Goal: Transaction & Acquisition: Book appointment/travel/reservation

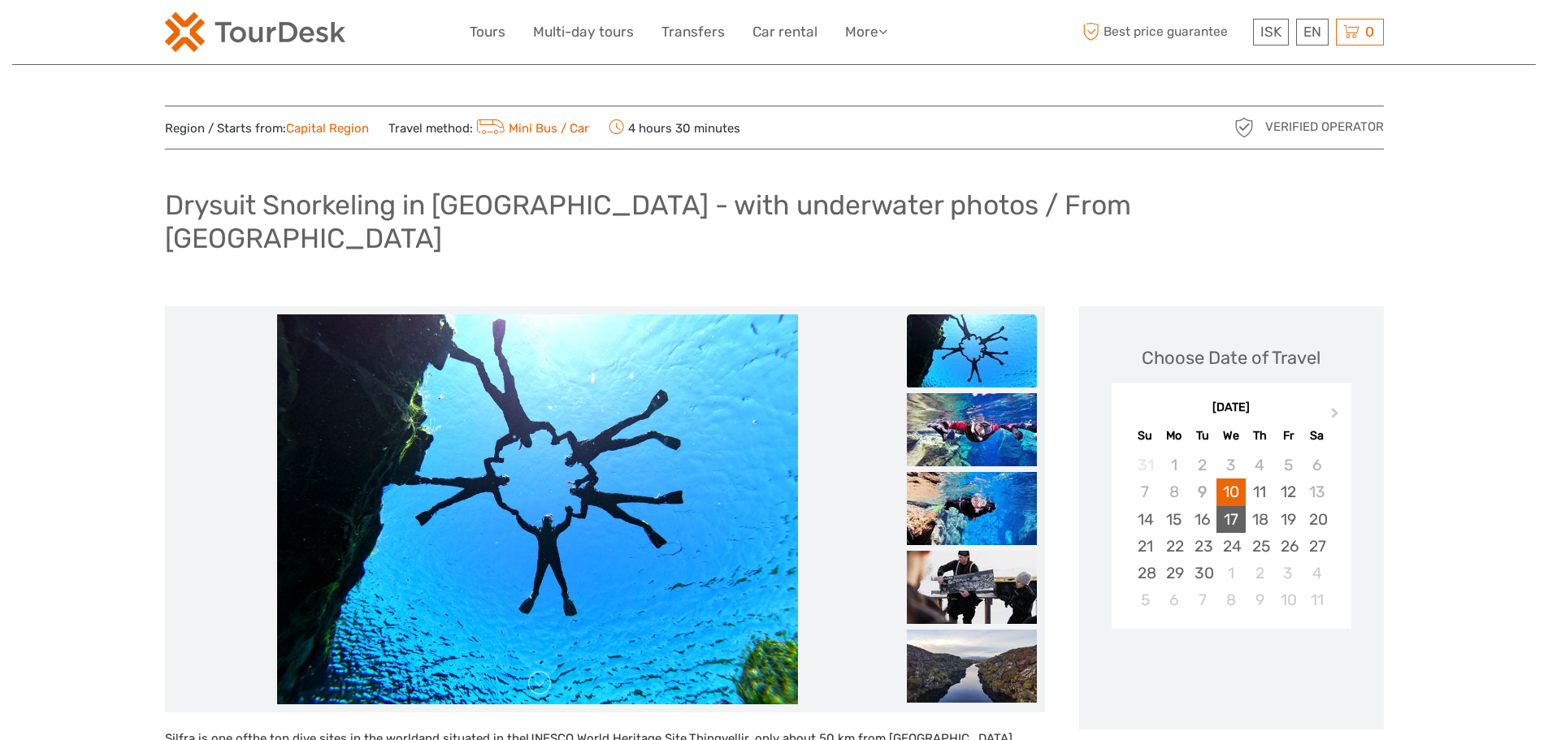
click at [1238, 506] on div "17" at bounding box center [1230, 519] width 28 height 27
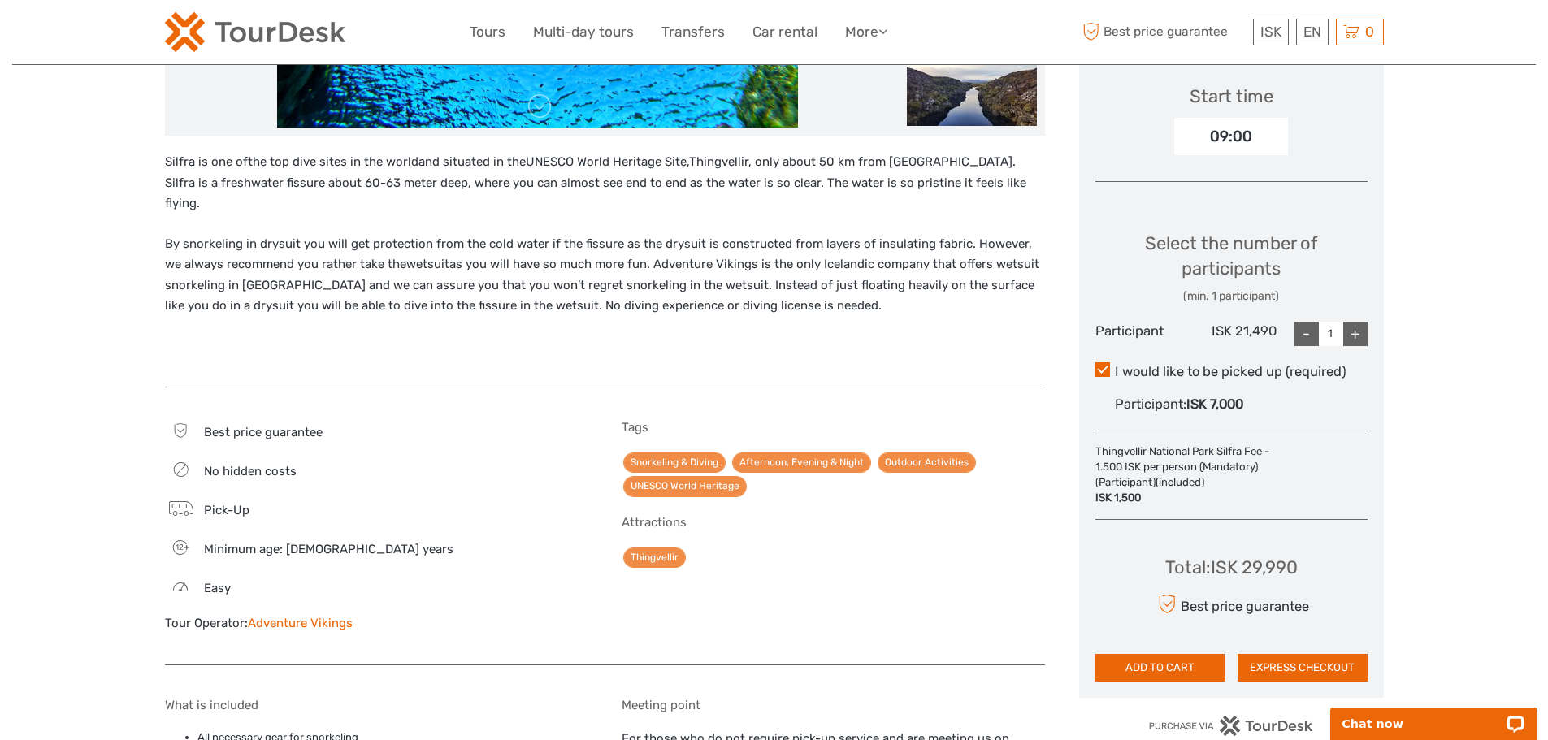
scroll to position [650, 0]
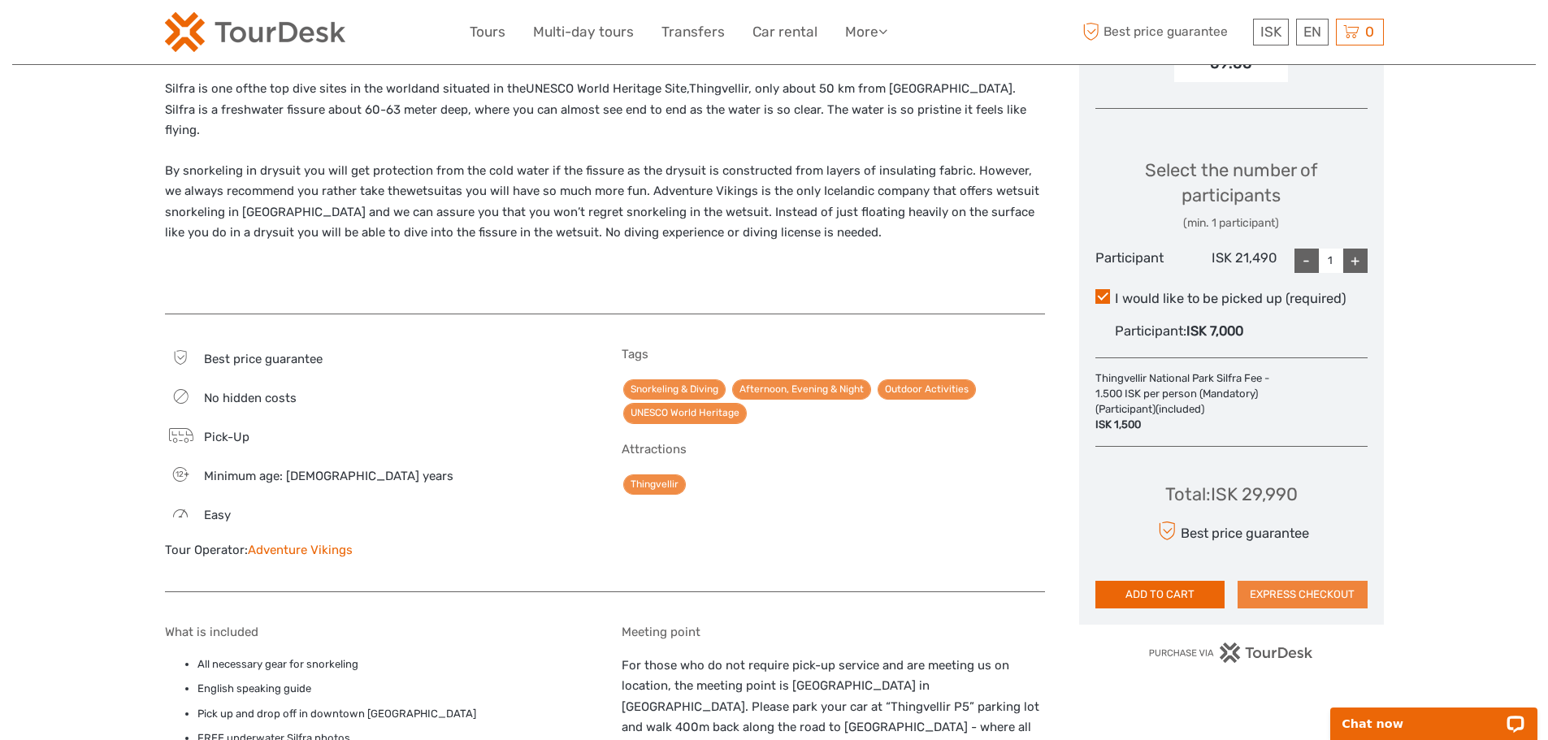
click at [1276, 581] on button "EXPRESS CHECKOUT" at bounding box center [1302, 595] width 130 height 28
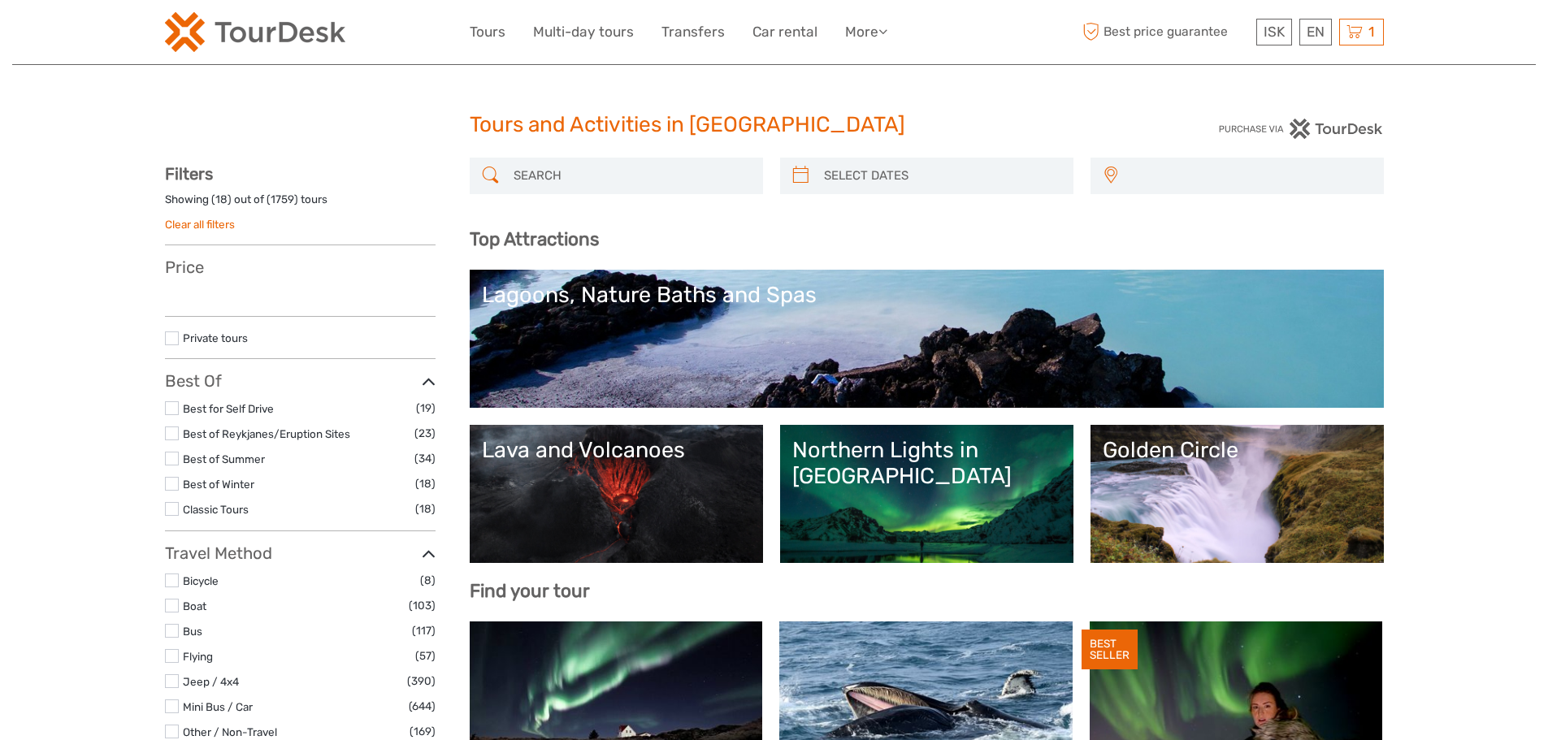
select select
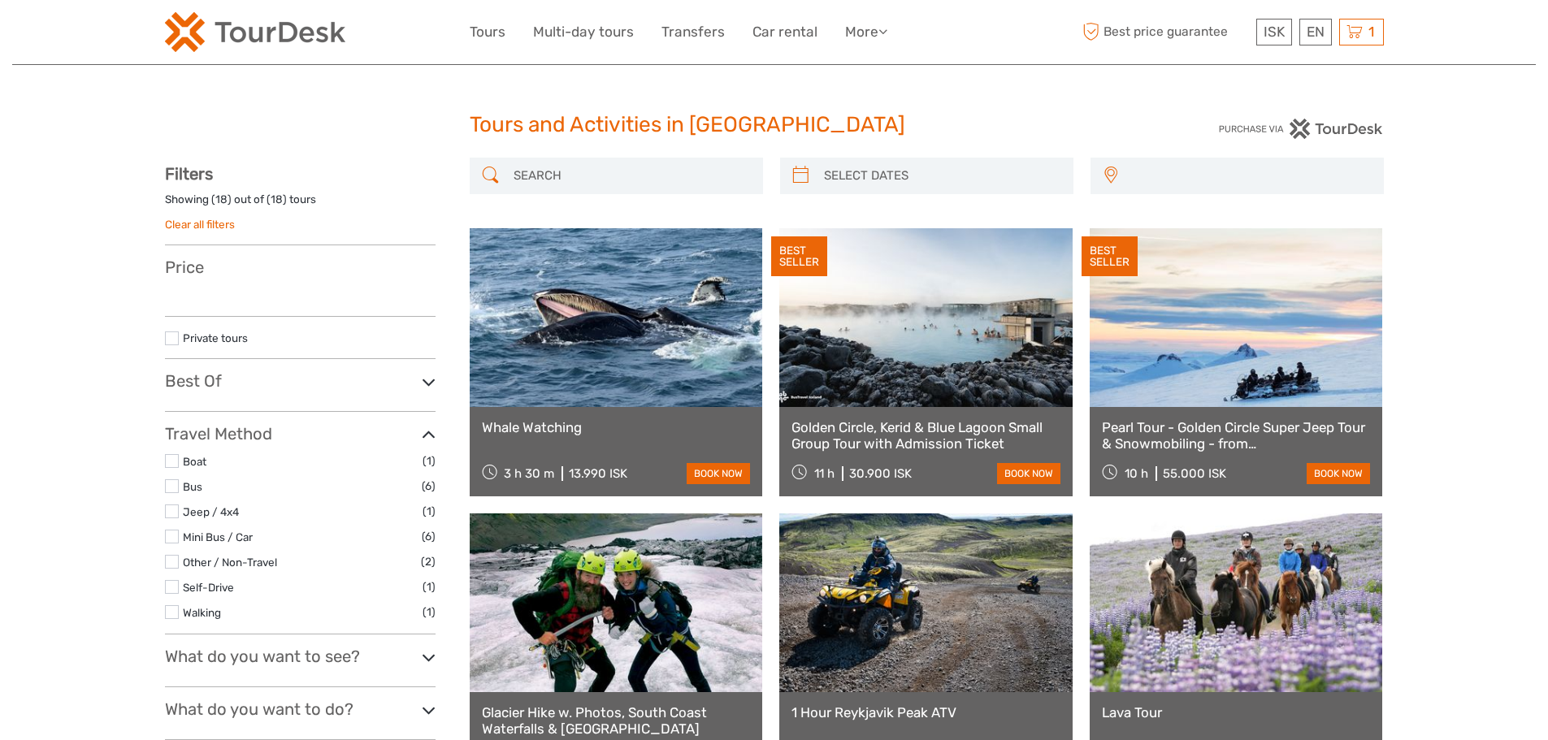
select select
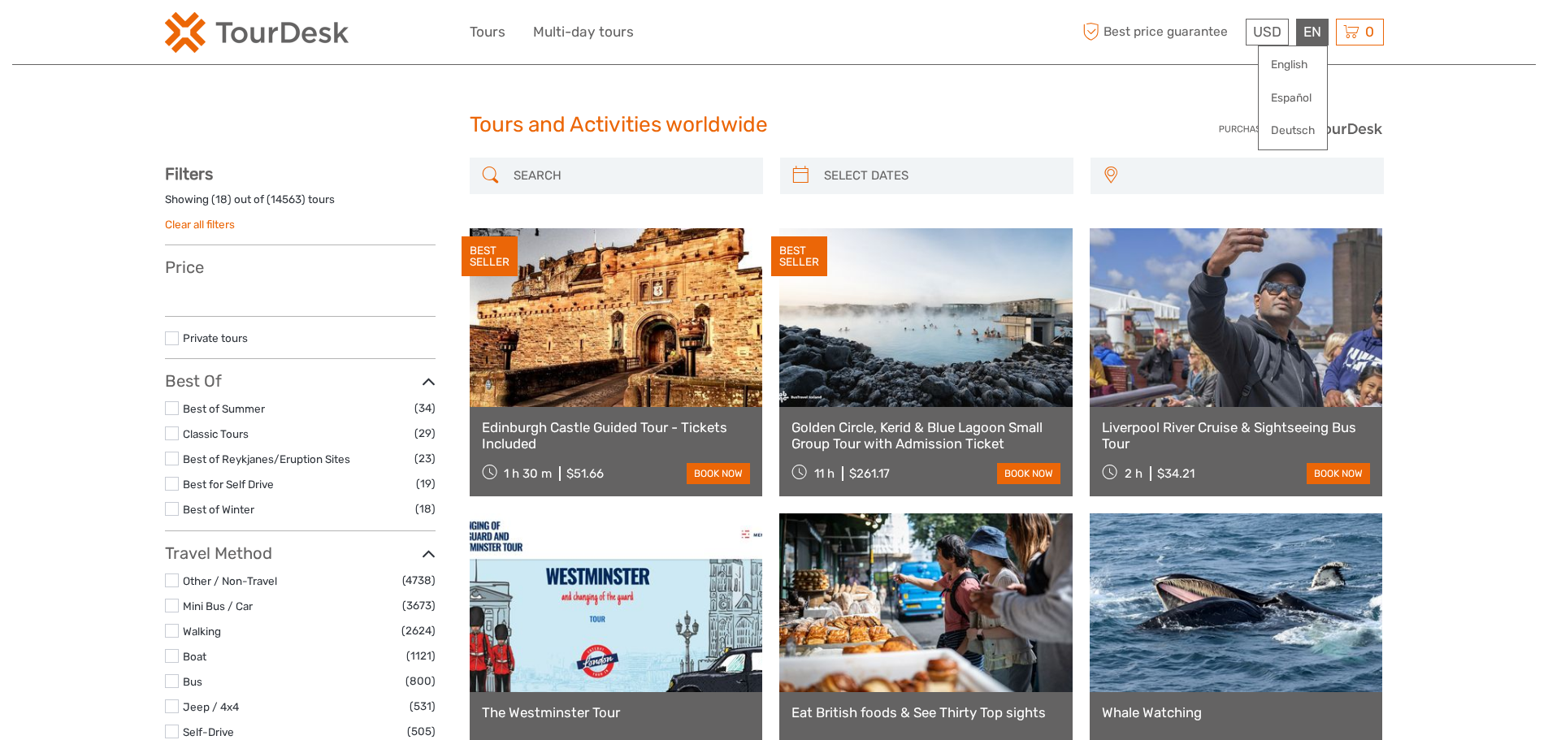
select select
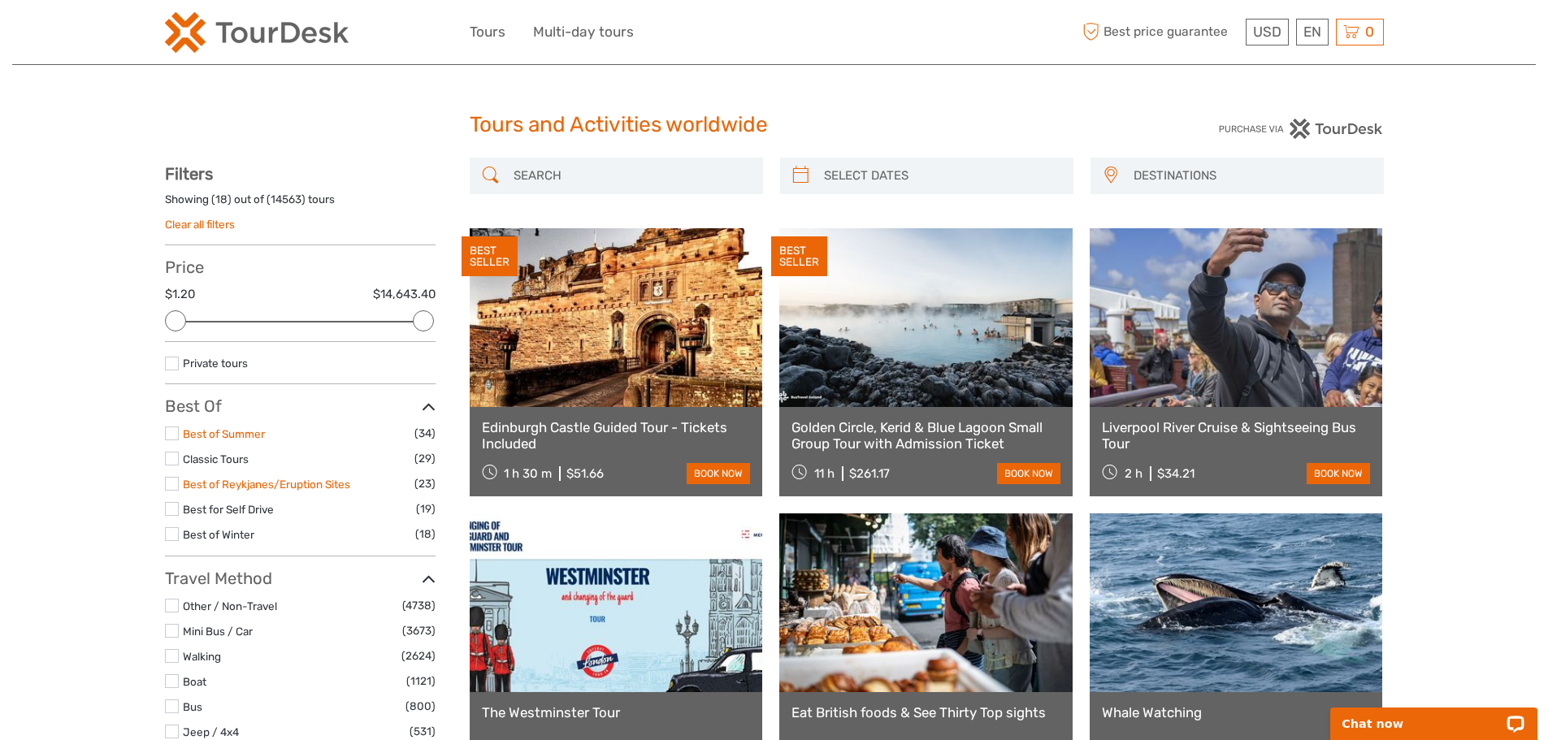
click at [200, 431] on link "Best of Summer" at bounding box center [224, 433] width 82 height 13
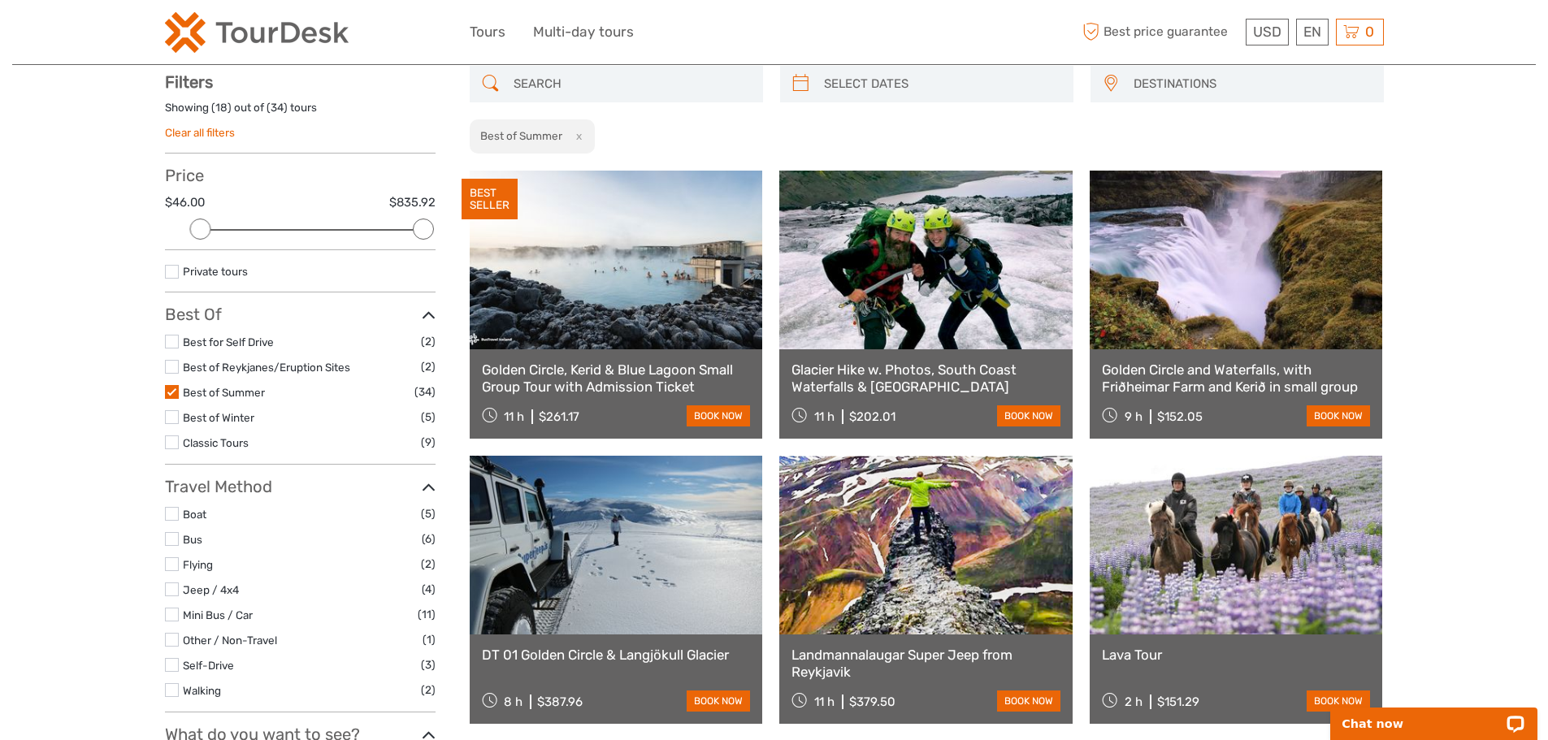
scroll to position [93, 0]
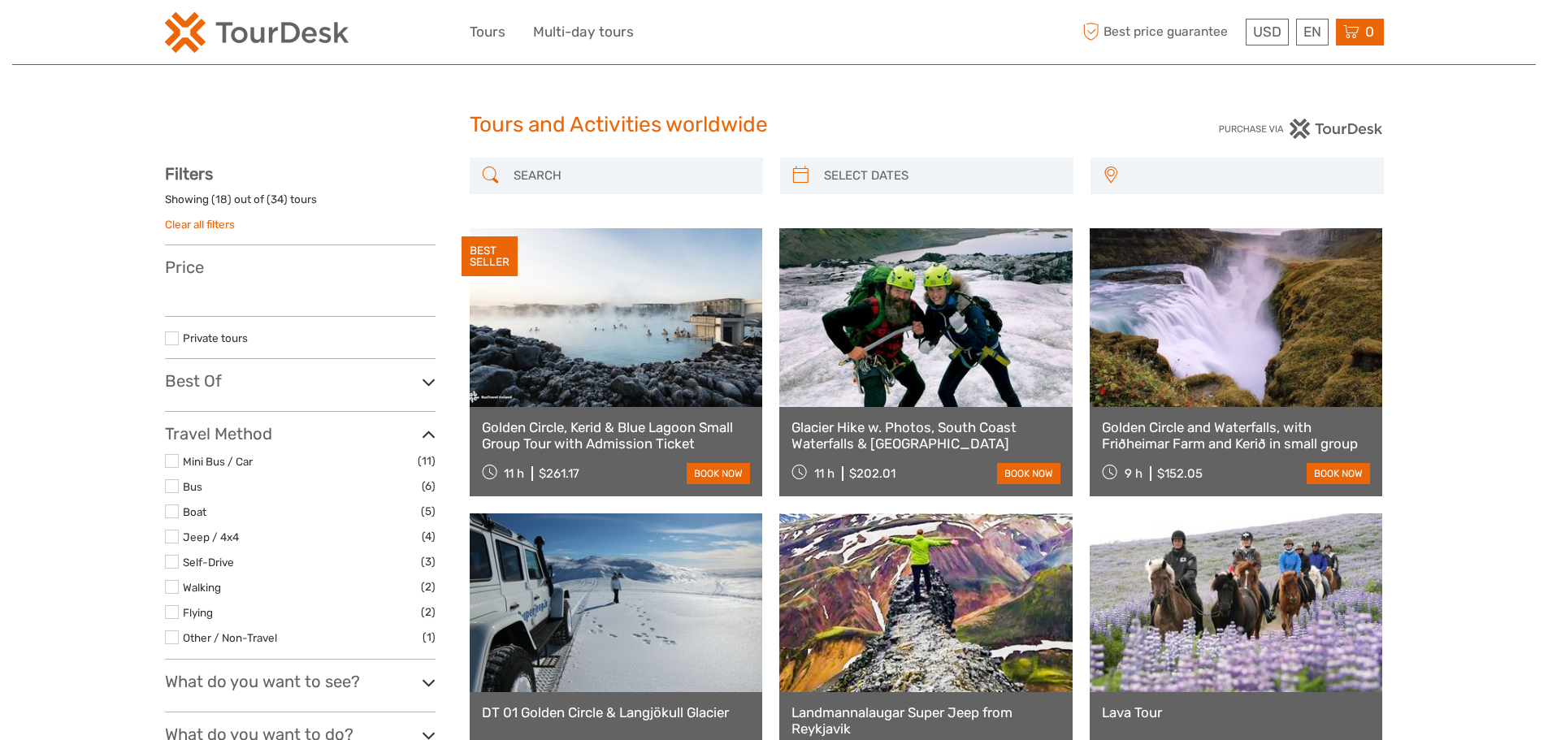
select select
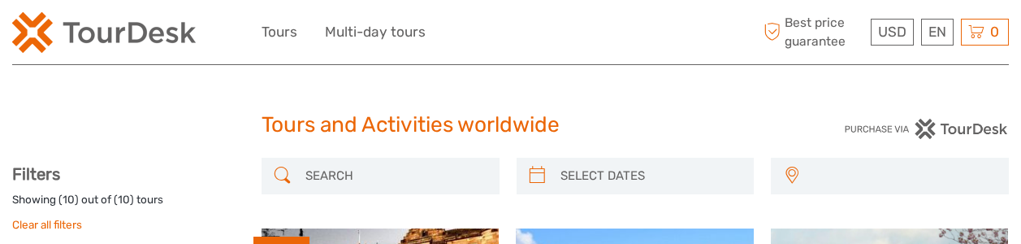
select select
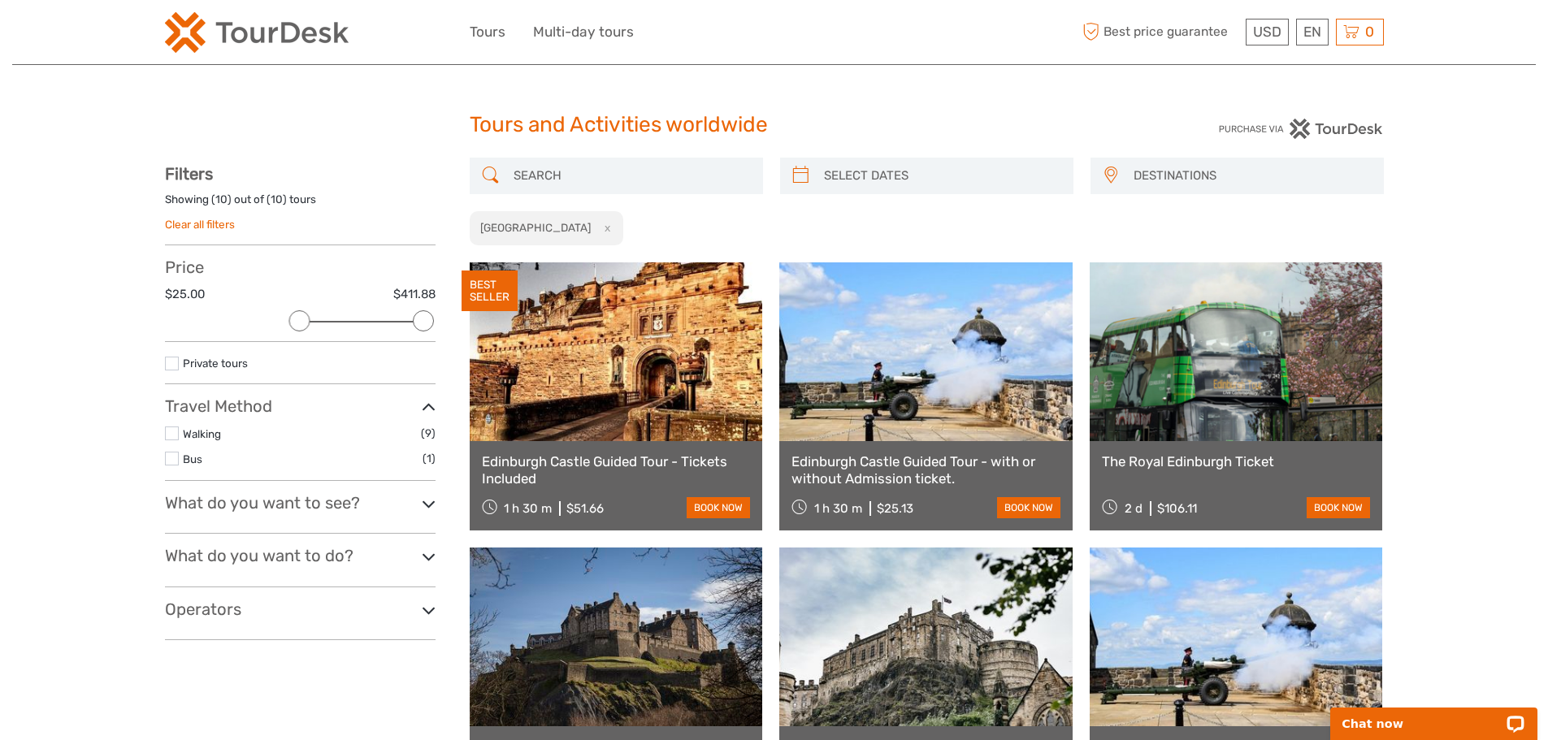
drag, startPoint x: 1450, startPoint y: 189, endPoint x: 1350, endPoint y: 71, distance: 155.6
click at [198, 243] on link "Bus" at bounding box center [193, 459] width 20 height 13
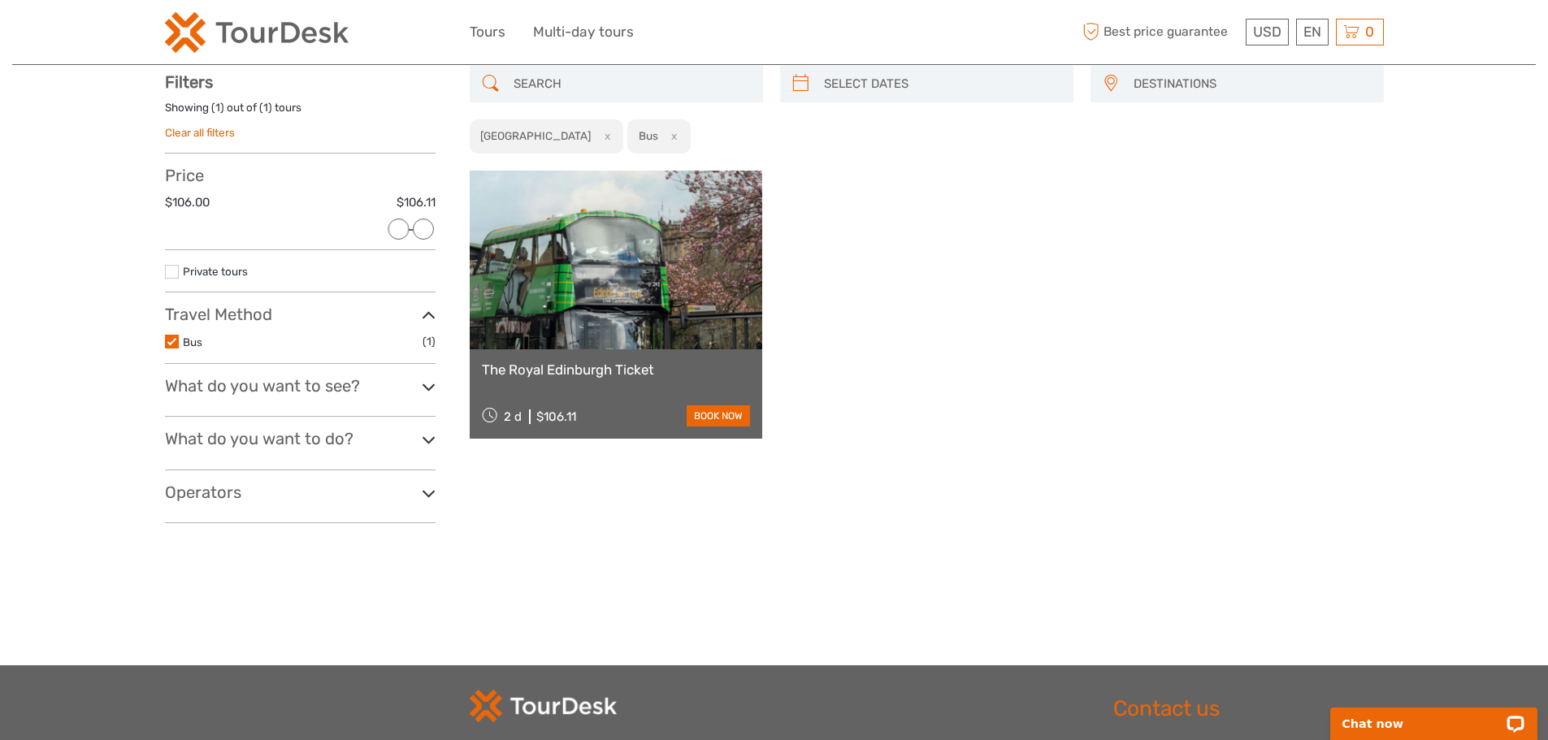
scroll to position [93, 0]
click at [203, 243] on h3 "What do you want to see?" at bounding box center [300, 385] width 271 height 20
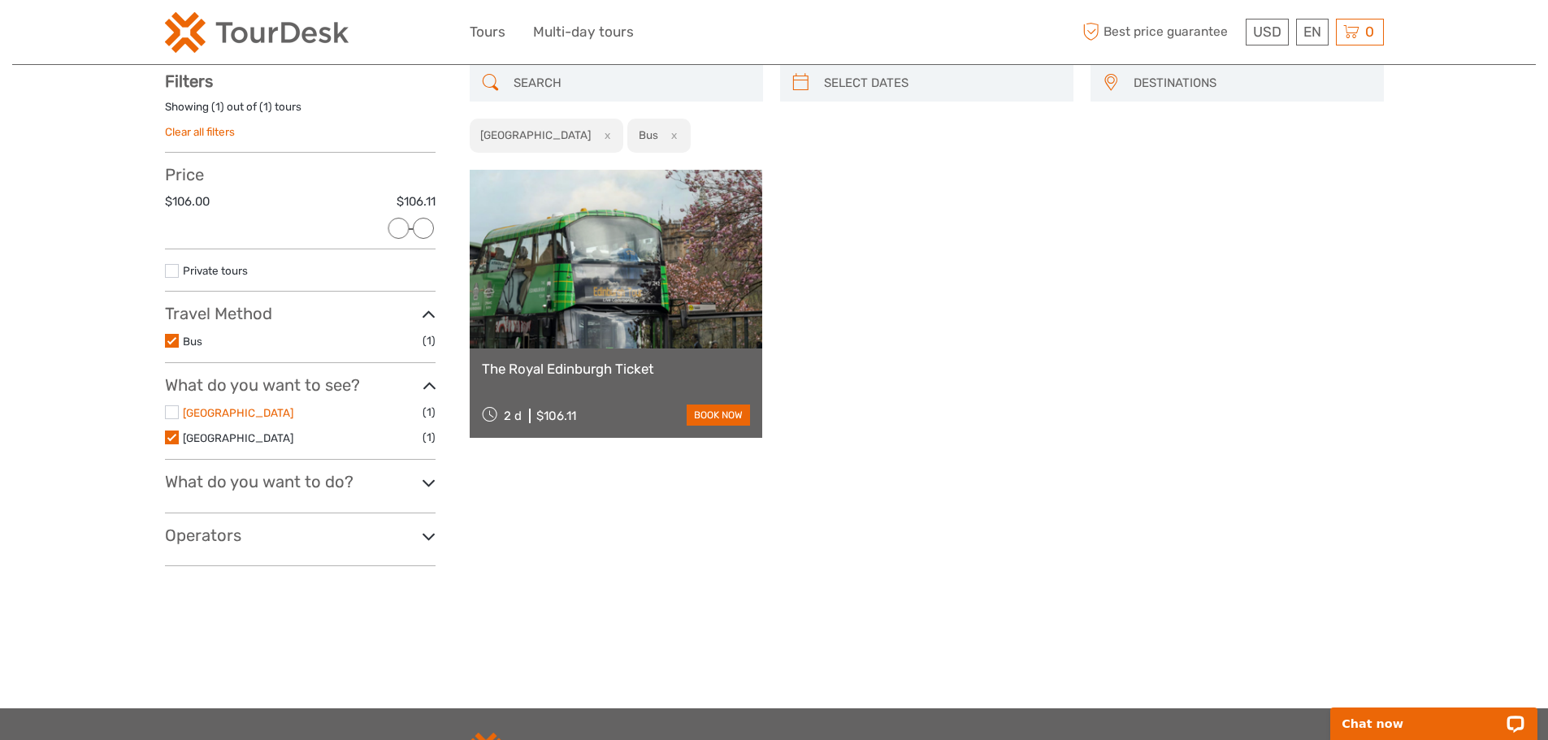
click at [203, 243] on link "[GEOGRAPHIC_DATA]" at bounding box center [238, 412] width 111 height 13
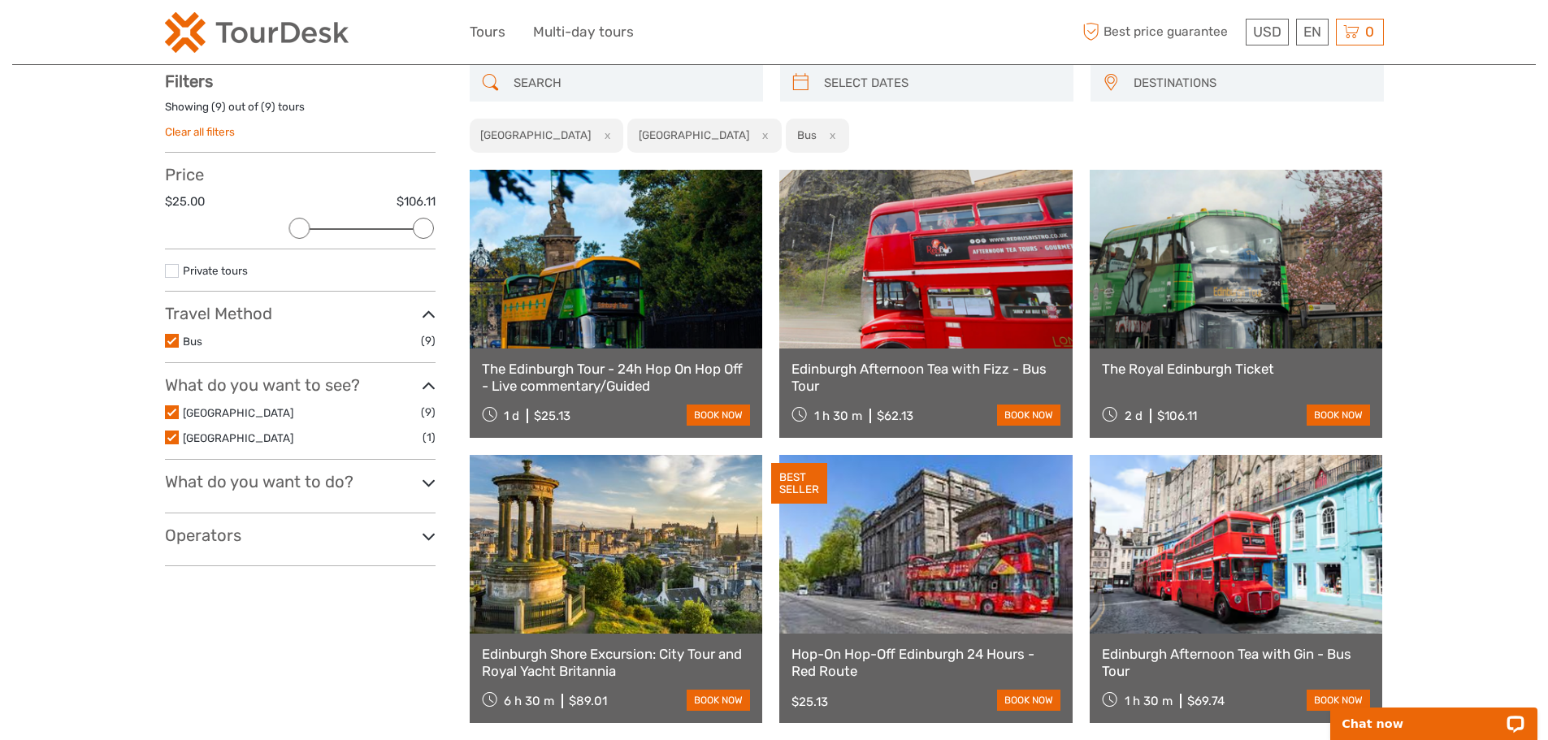
click at [209, 243] on h3 "What do you want to do?" at bounding box center [300, 482] width 271 height 20
click at [208, 243] on link "City Sightseeing" at bounding box center [224, 510] width 82 height 13
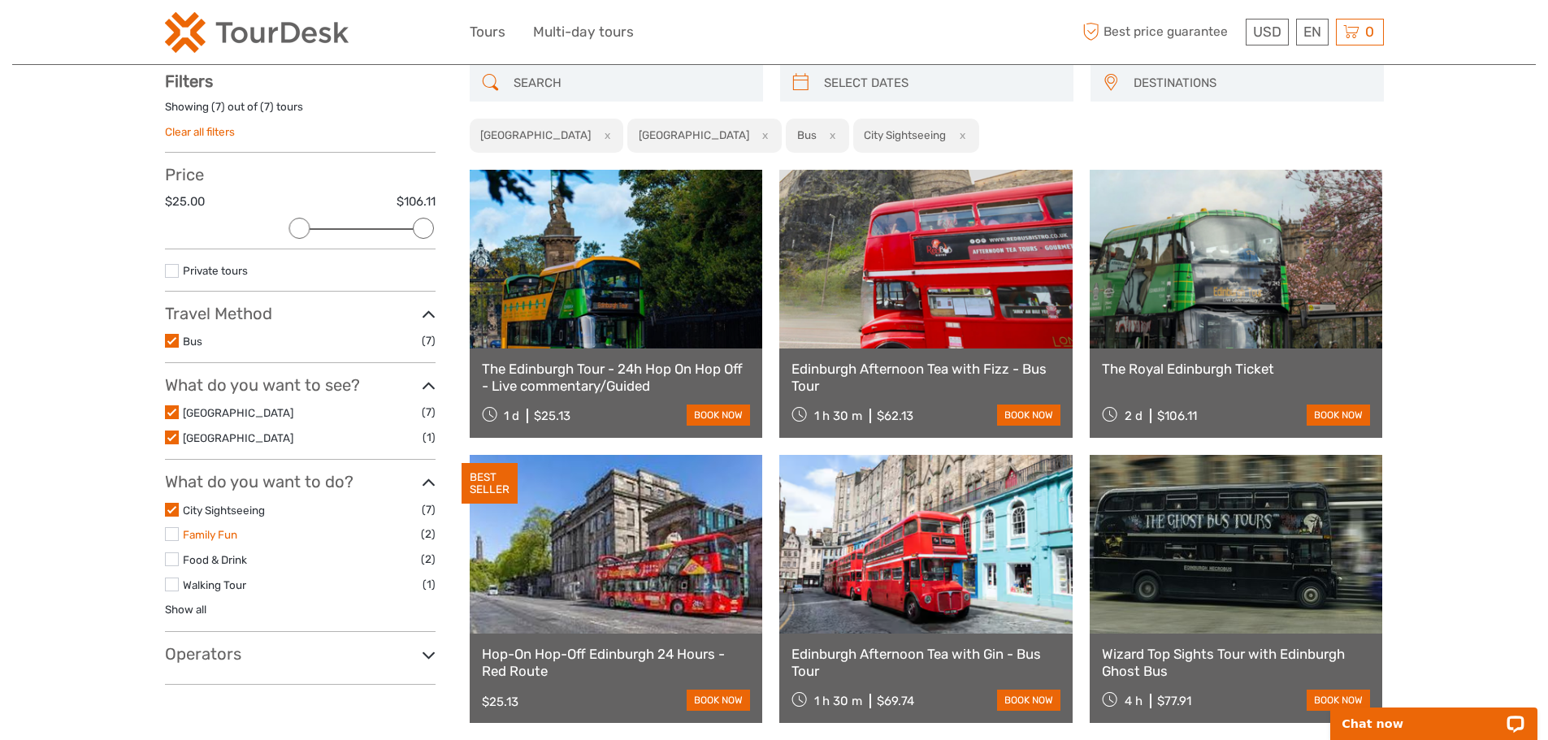
click at [212, 243] on link "Family Fun" at bounding box center [210, 534] width 54 height 13
click at [217, 243] on link "City Sightseeing" at bounding box center [224, 510] width 82 height 13
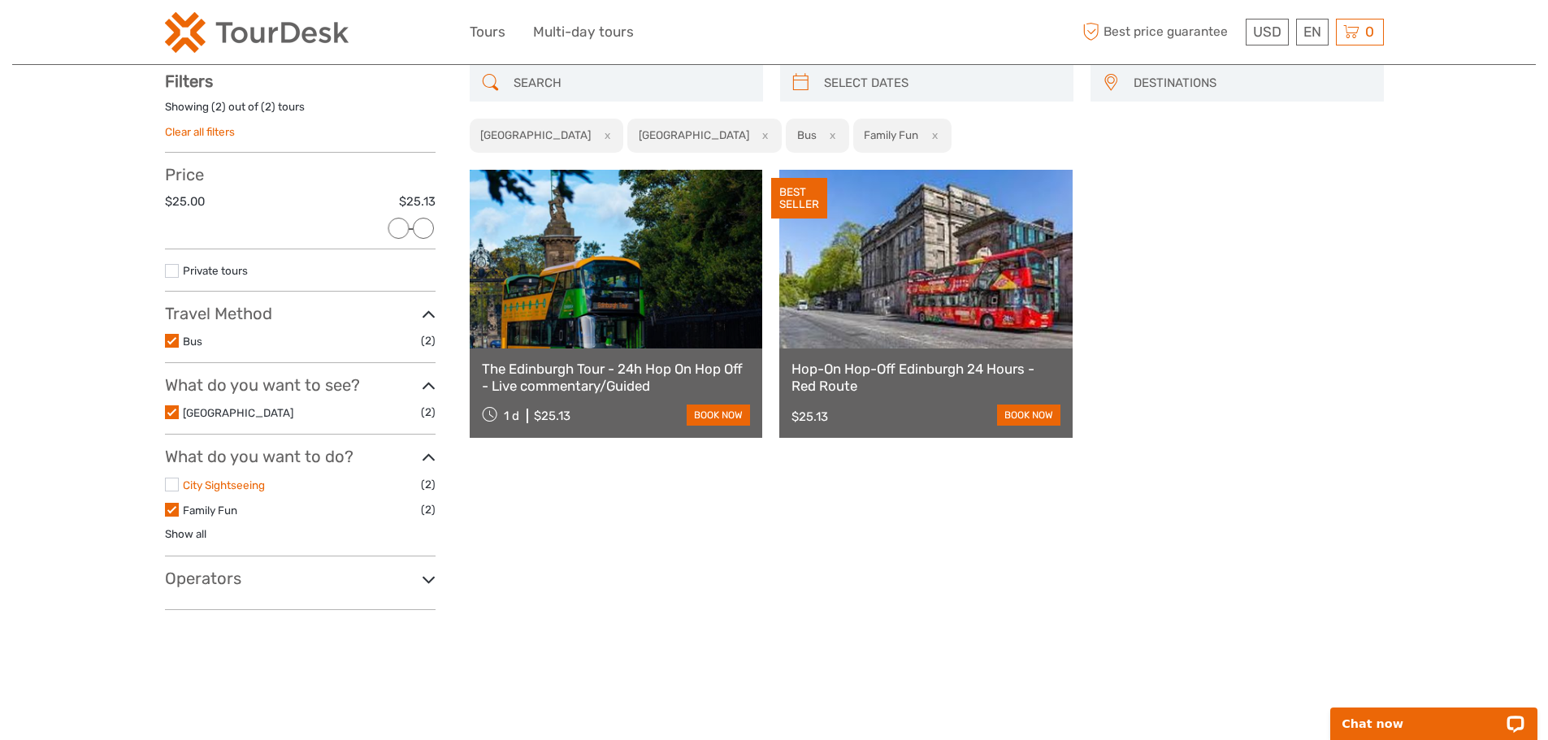
click at [209, 243] on link "City Sightseeing" at bounding box center [224, 485] width 82 height 13
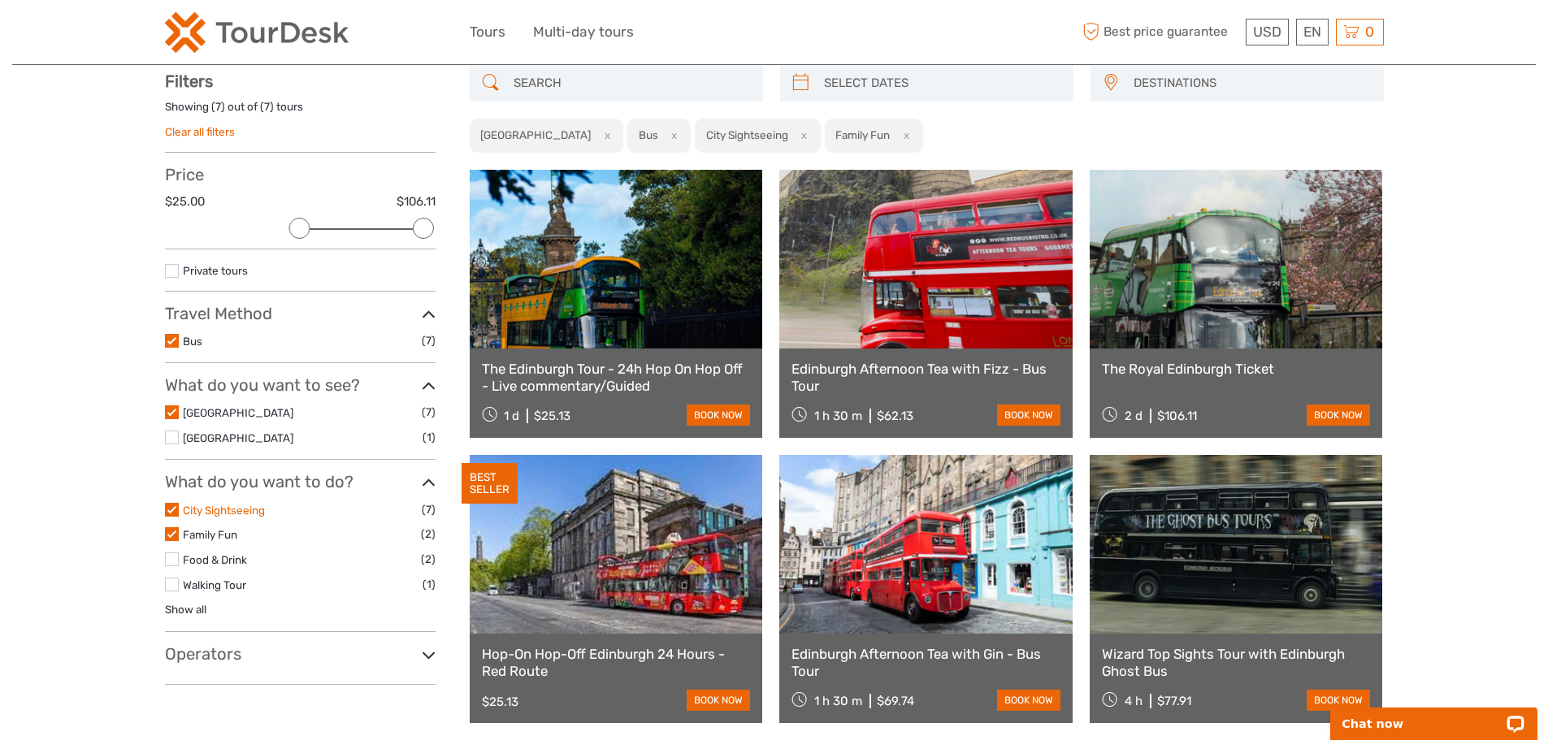
click at [205, 243] on link "City Sightseeing" at bounding box center [224, 510] width 82 height 13
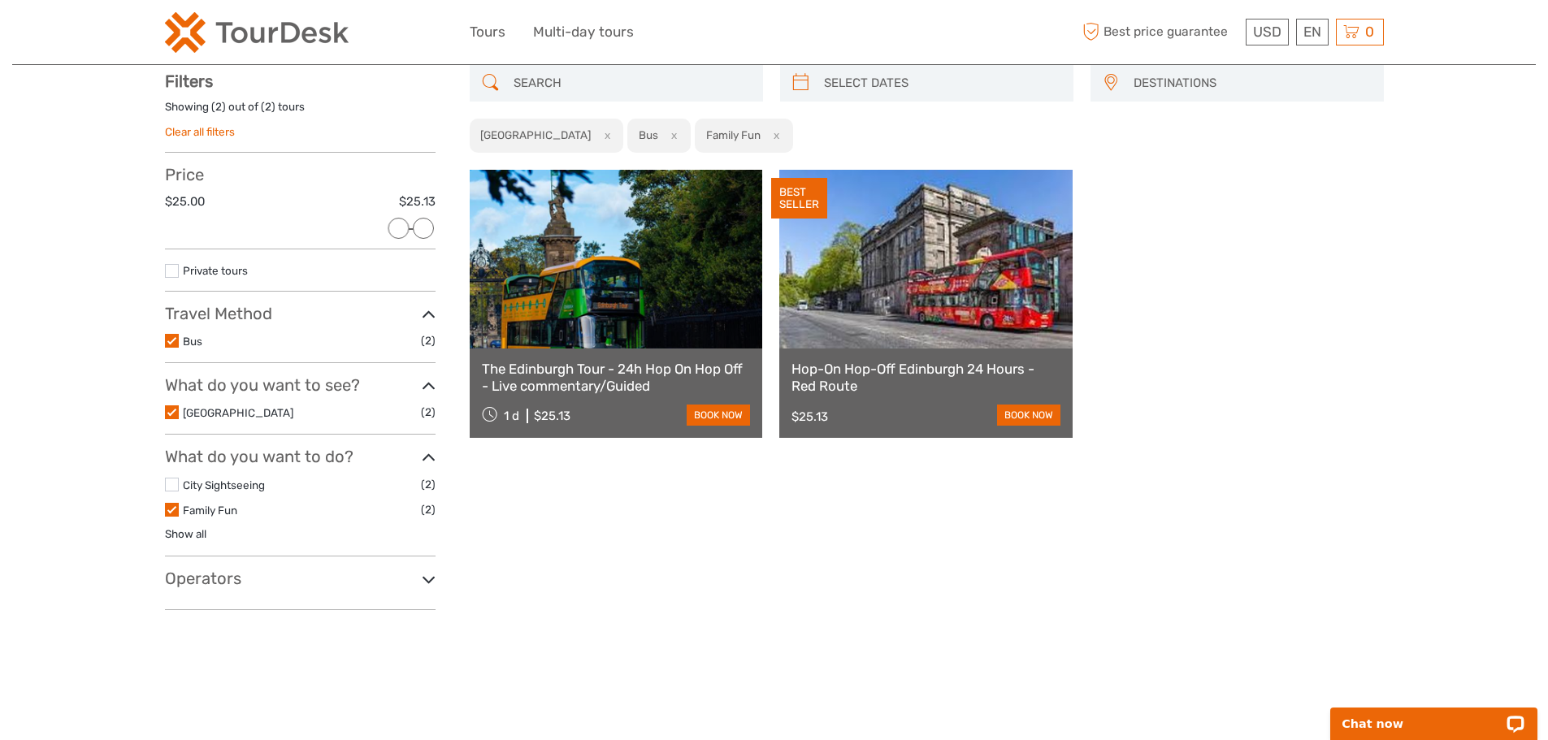
click at [593, 140] on button "x" at bounding box center [604, 135] width 22 height 17
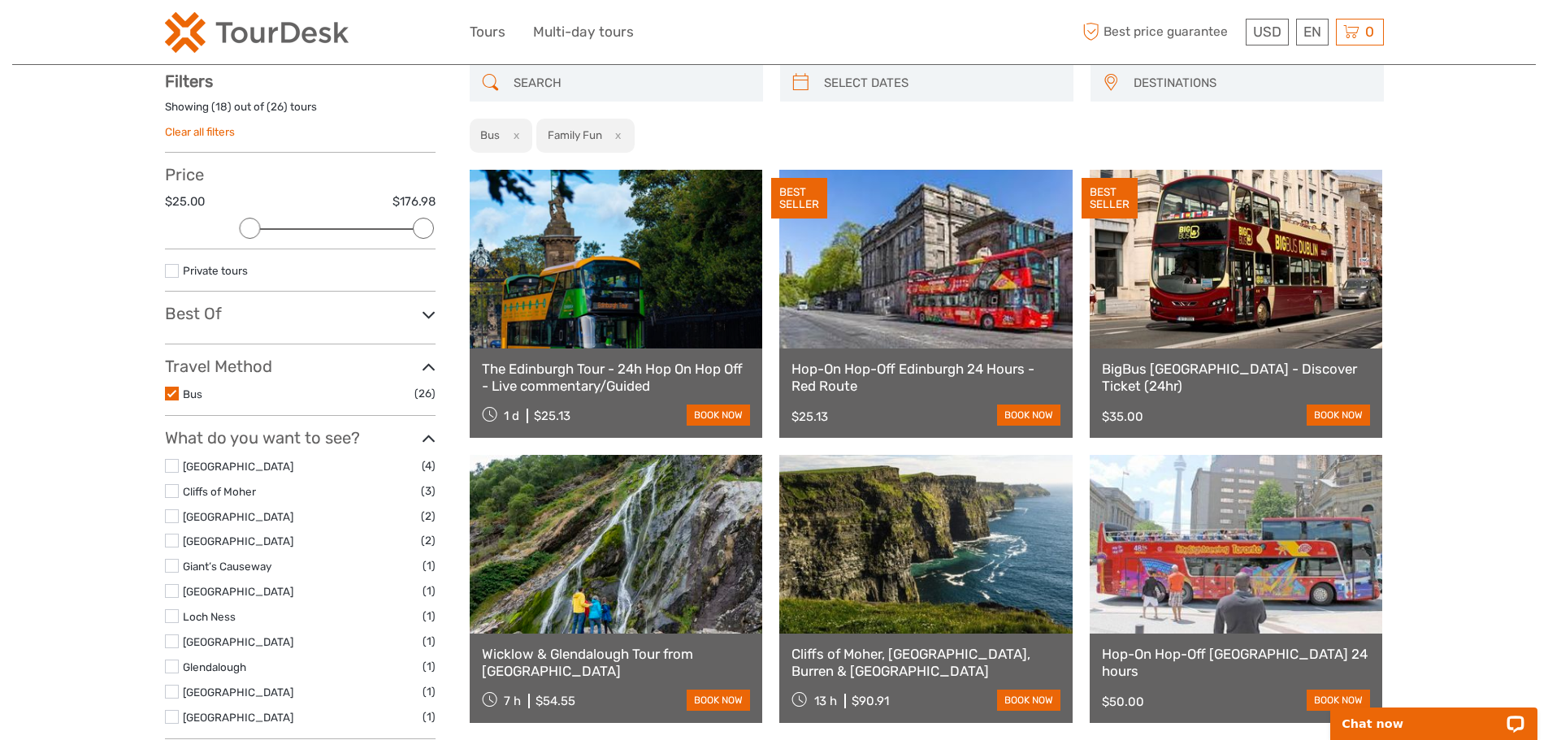
click at [518, 134] on button "x" at bounding box center [513, 135] width 22 height 17
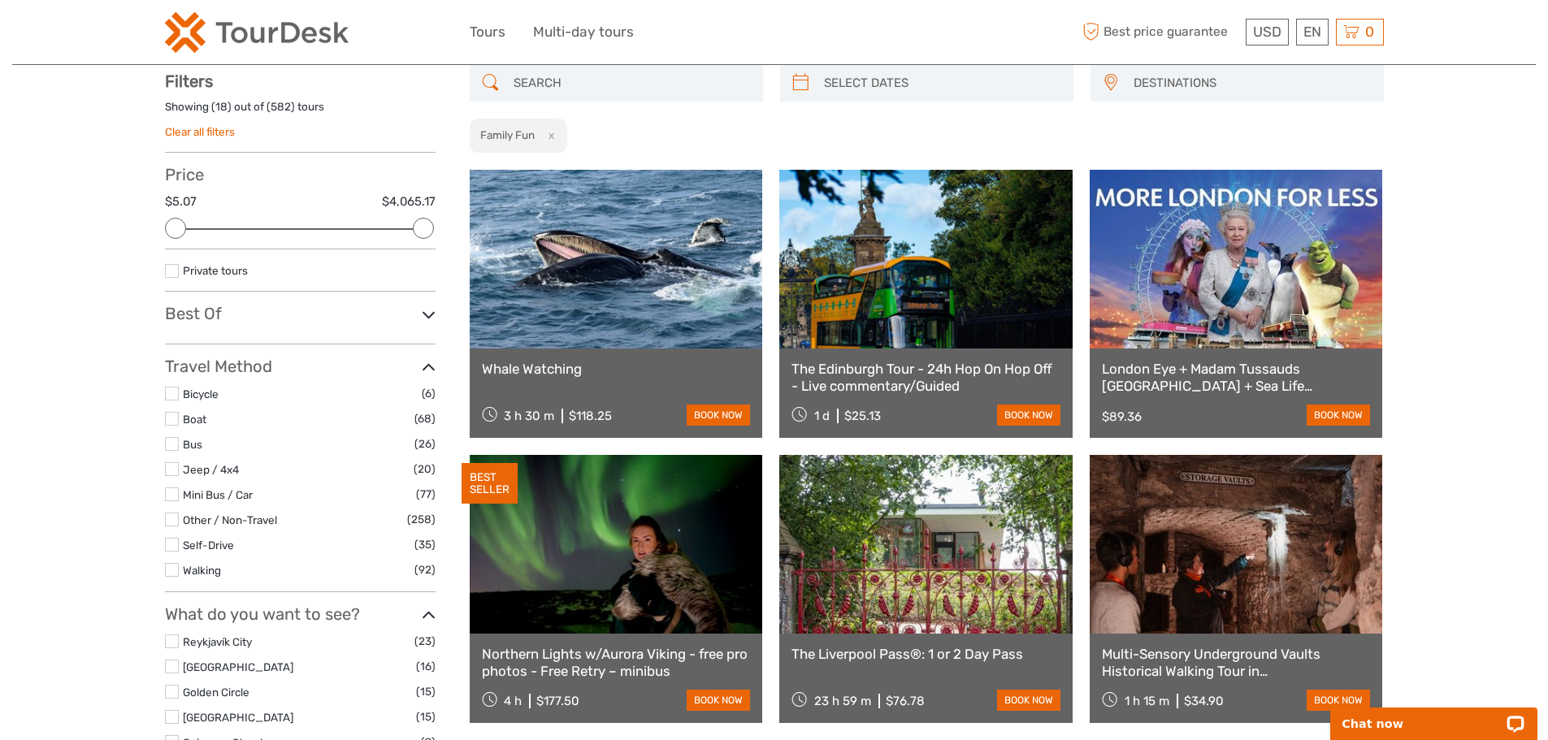
click at [557, 138] on button "x" at bounding box center [548, 135] width 22 height 17
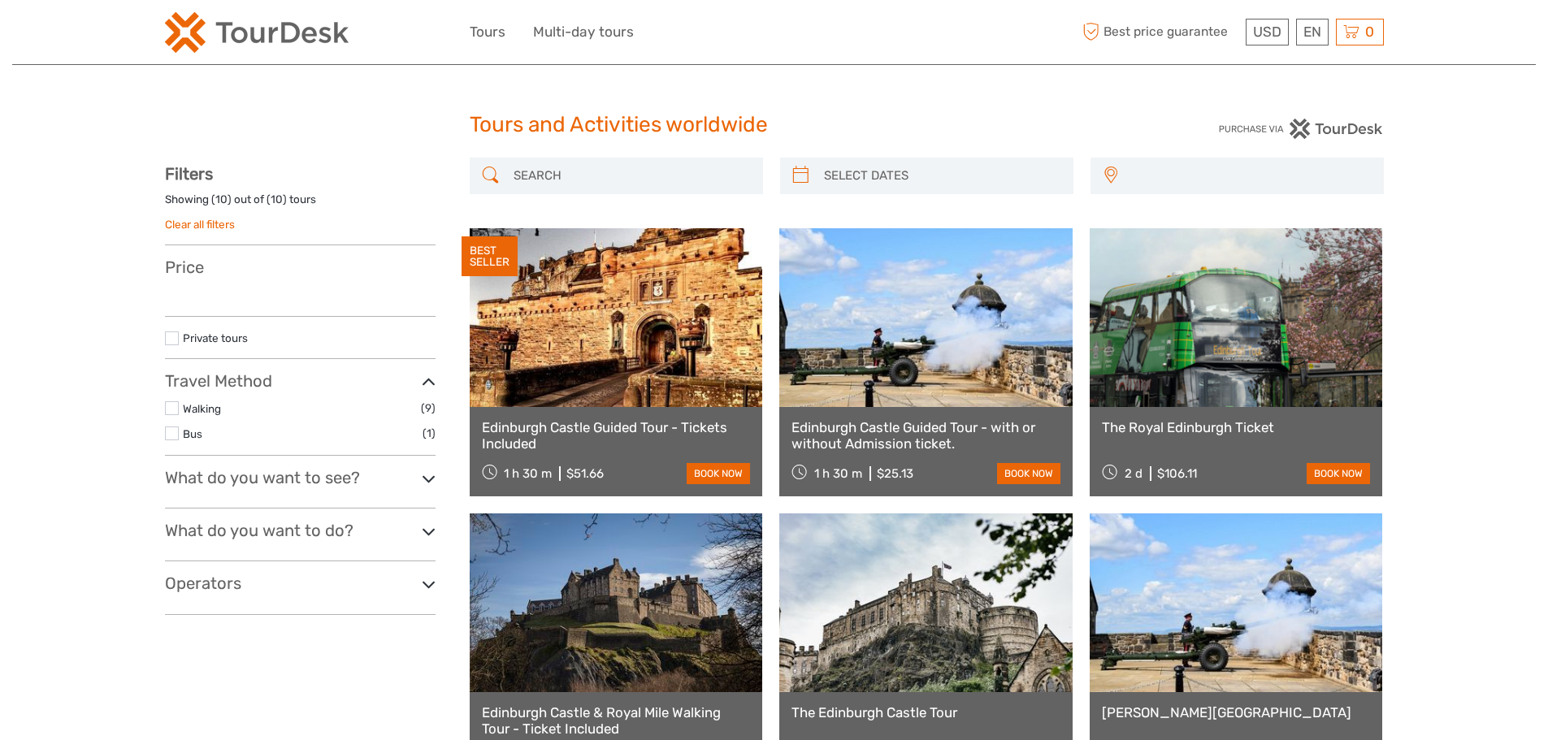
select select
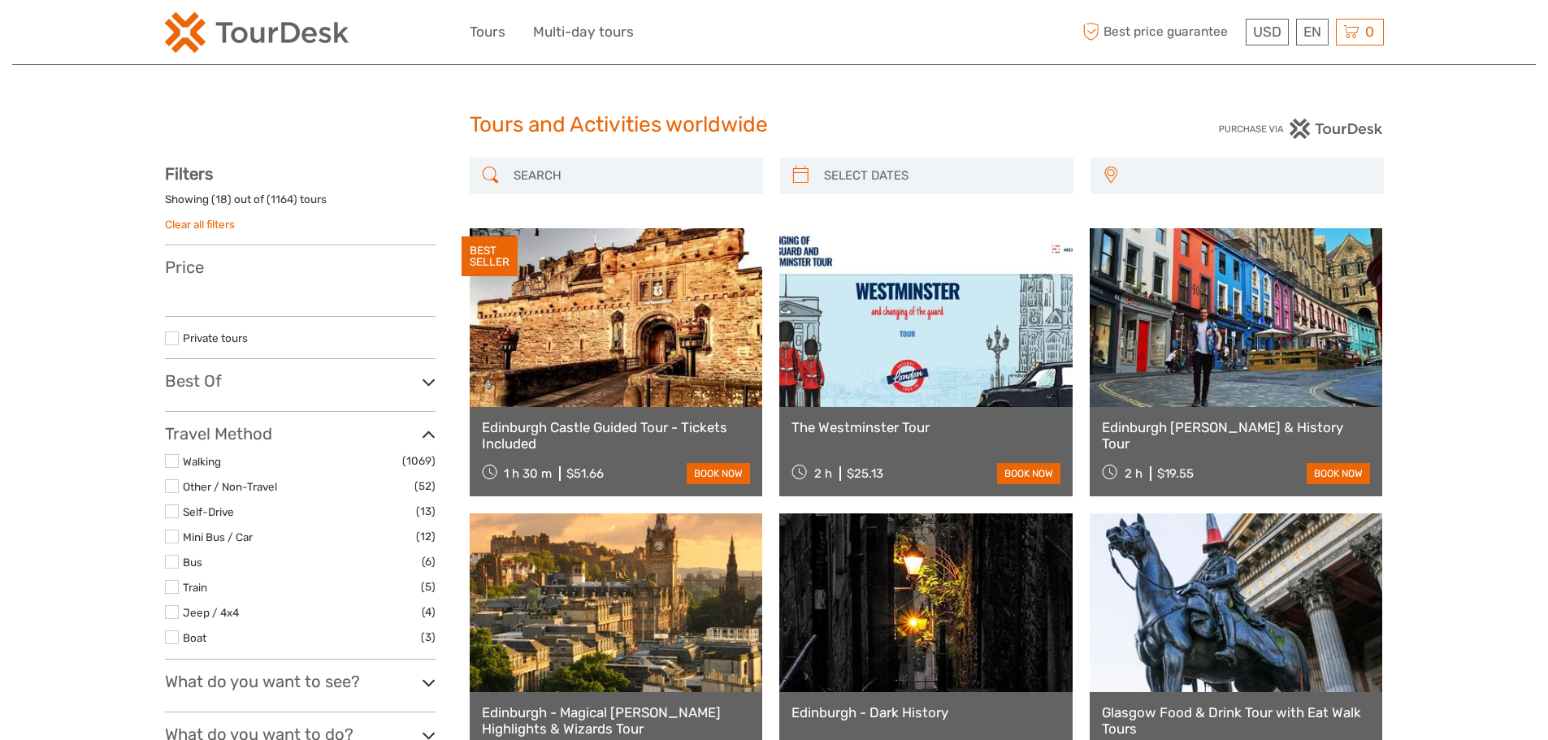
select select
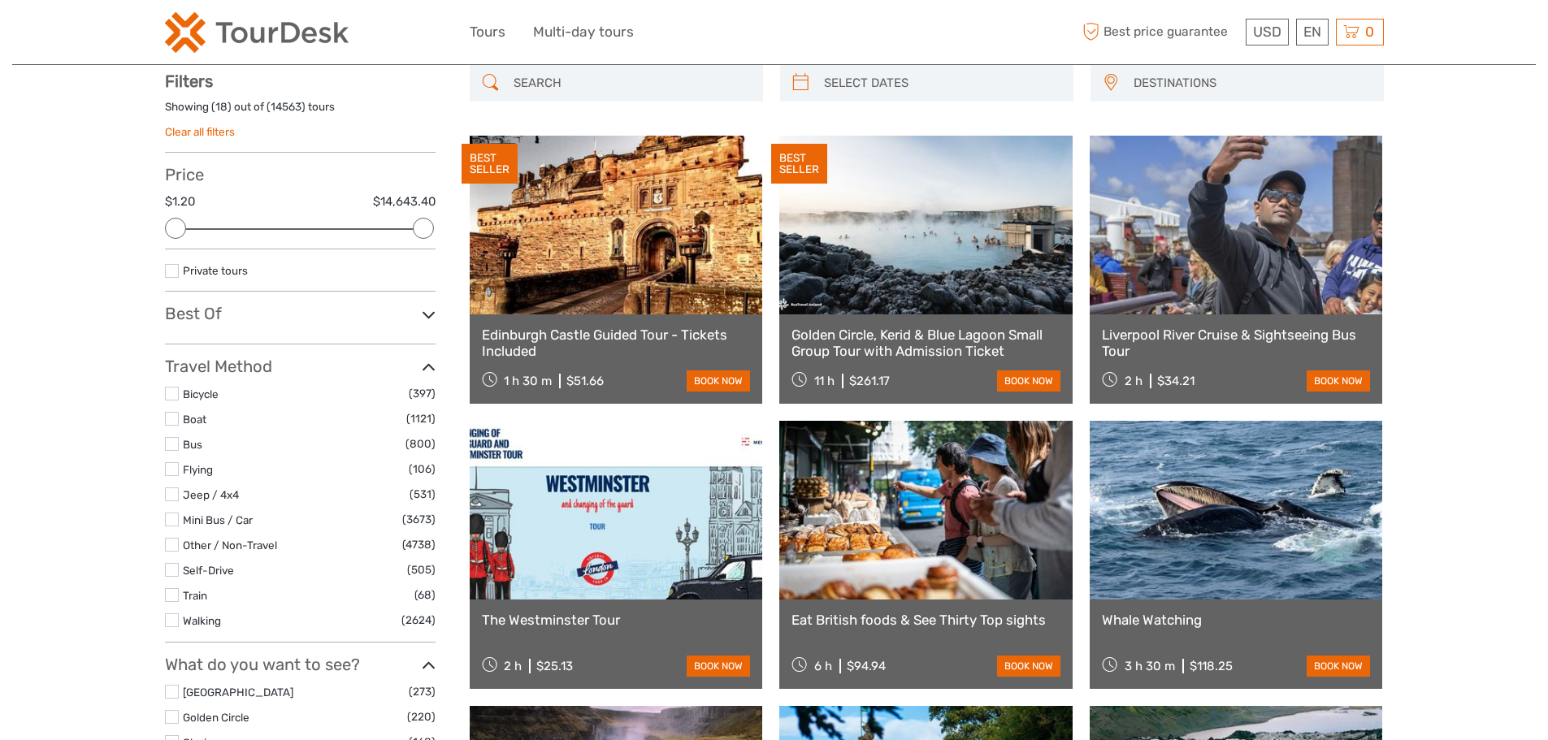
scroll to position [93, 0]
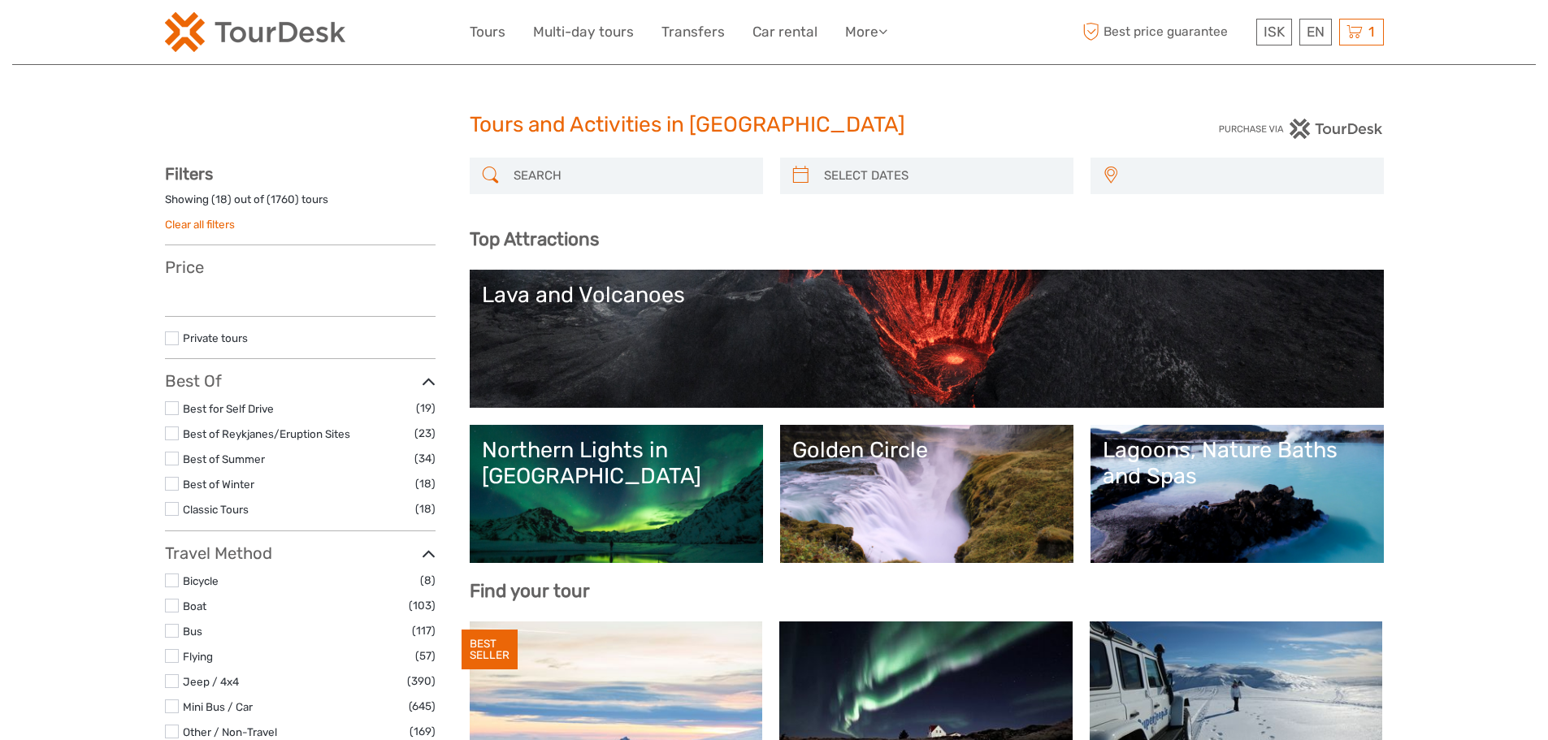
select select
